Goal: Browse casually

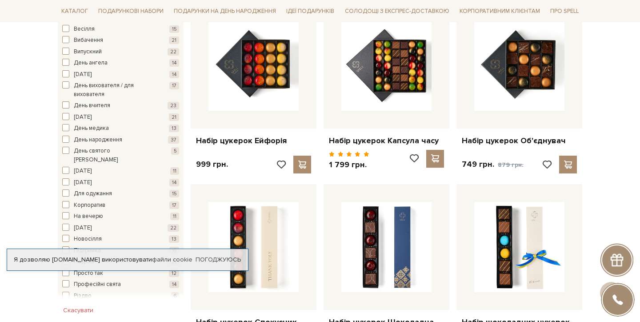
scroll to position [541, 0]
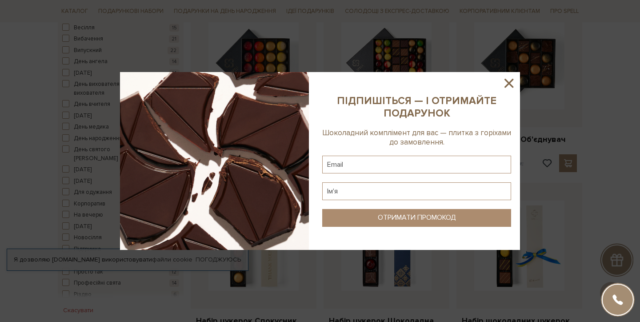
click at [510, 84] on icon at bounding box center [508, 83] width 9 height 9
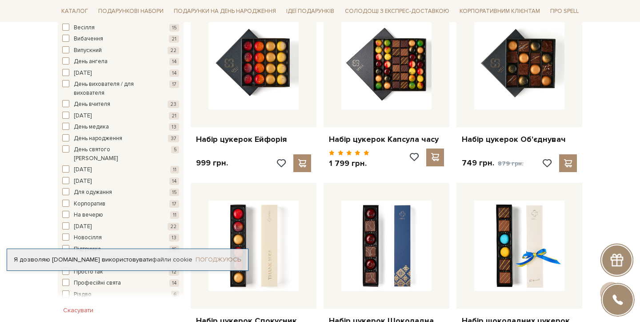
click at [211, 255] on link "Погоджуюсь" at bounding box center [218, 259] width 45 height 8
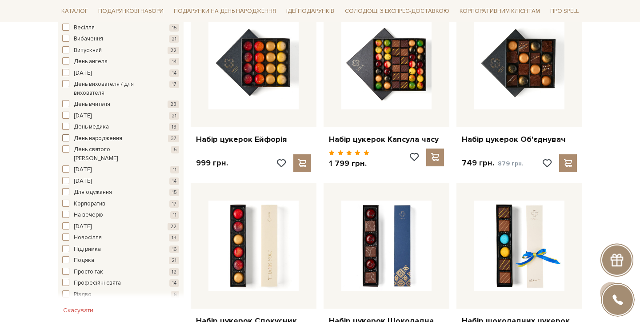
click at [66, 138] on span "button" at bounding box center [65, 137] width 7 height 7
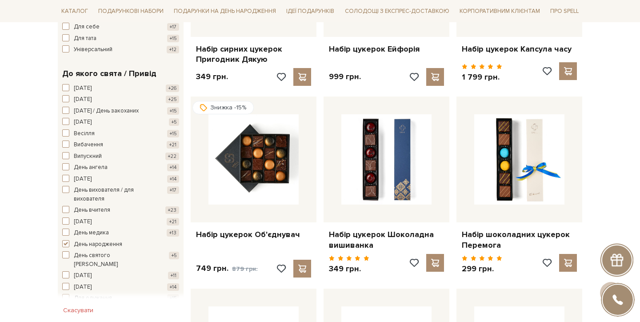
scroll to position [438, 0]
